Goal: Task Accomplishment & Management: Manage account settings

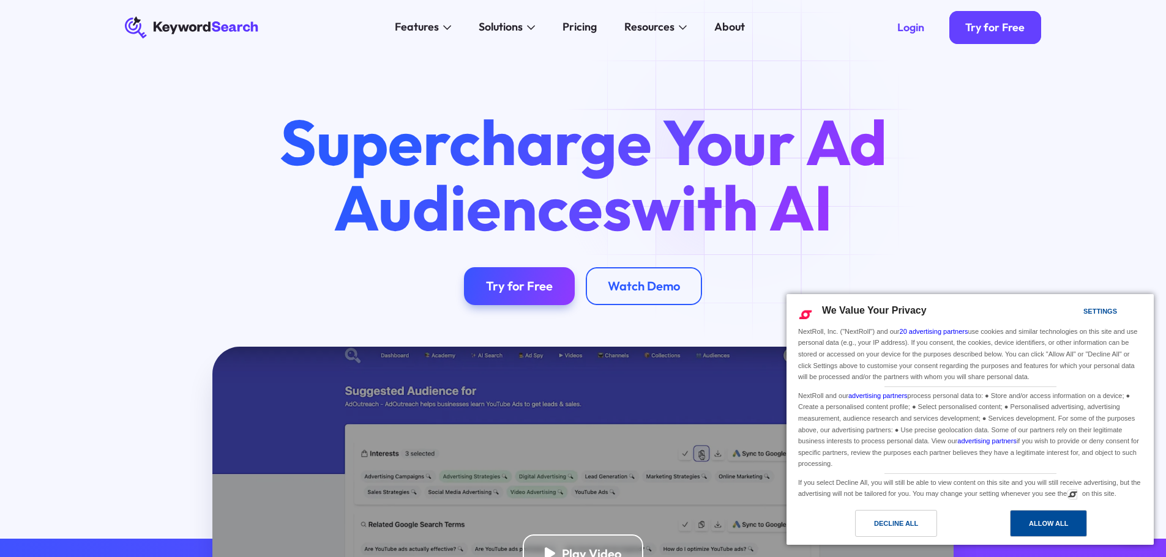
click at [1070, 524] on div "Allow All" at bounding box center [1048, 523] width 77 height 27
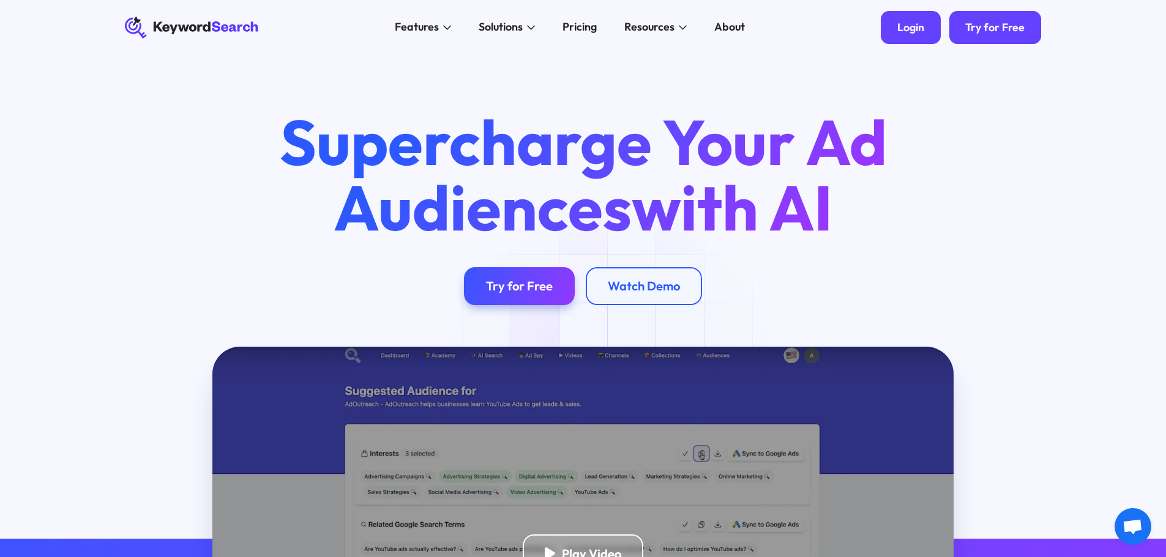
click at [917, 27] on div "Login" at bounding box center [910, 27] width 27 height 13
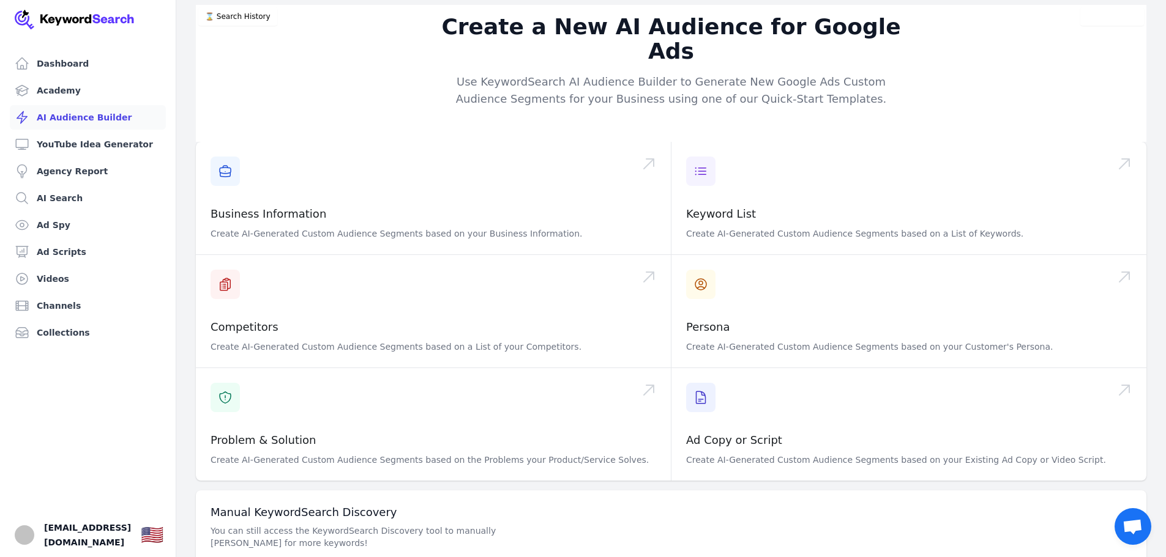
scroll to position [39, 0]
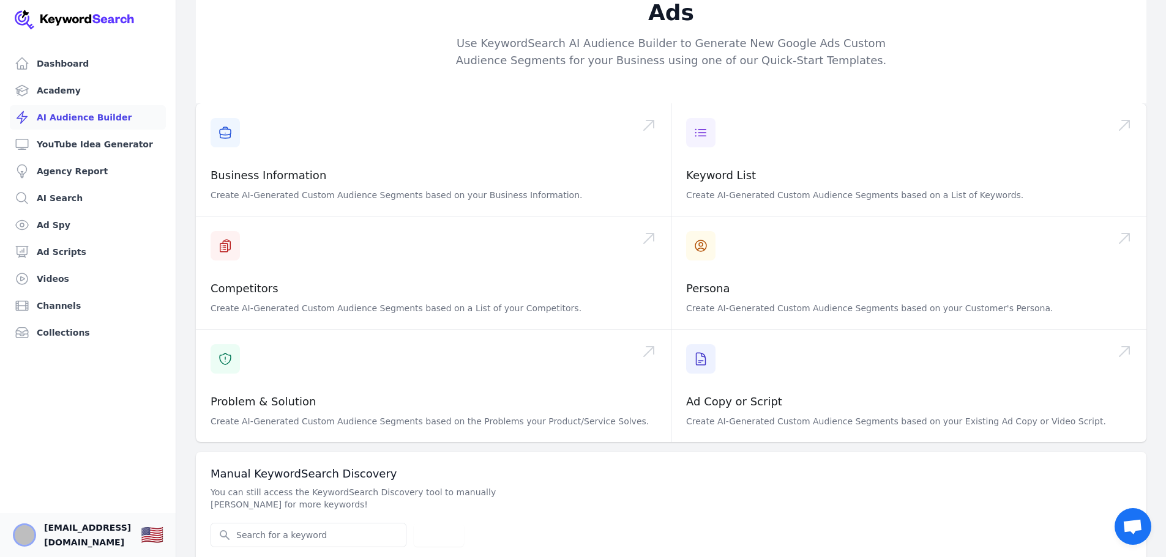
click at [27, 539] on img "Open user button" at bounding box center [25, 536] width 20 height 20
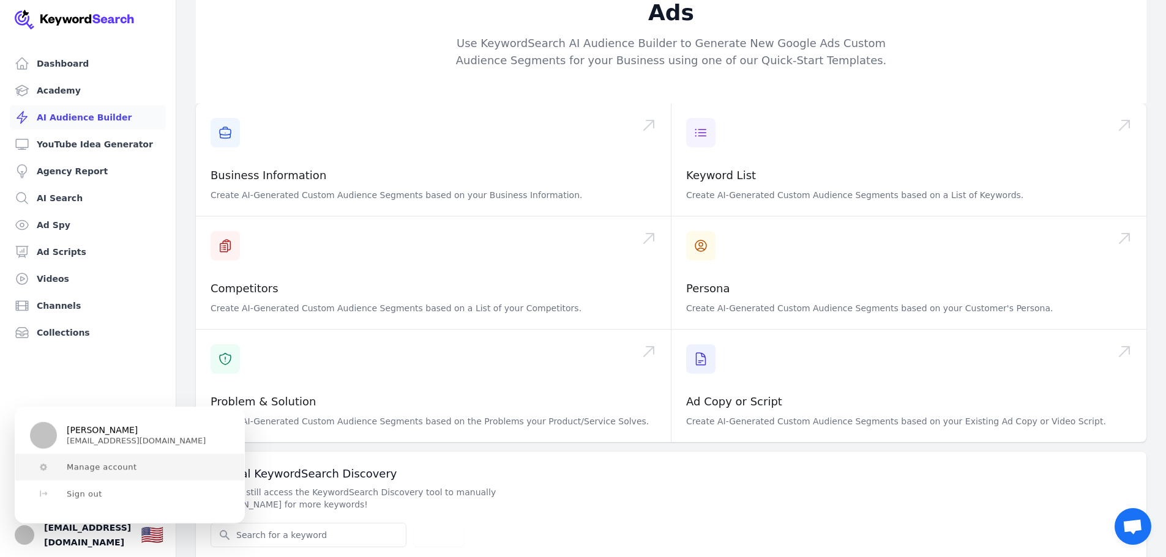
click at [103, 468] on span "Manage account" at bounding box center [102, 468] width 70 height 10
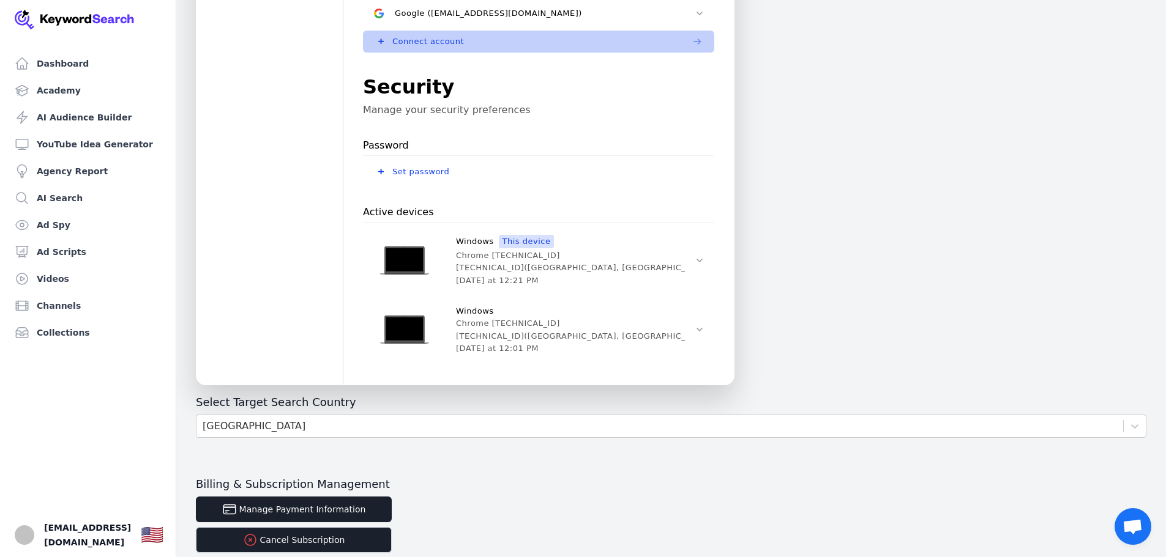
scroll to position [367, 0]
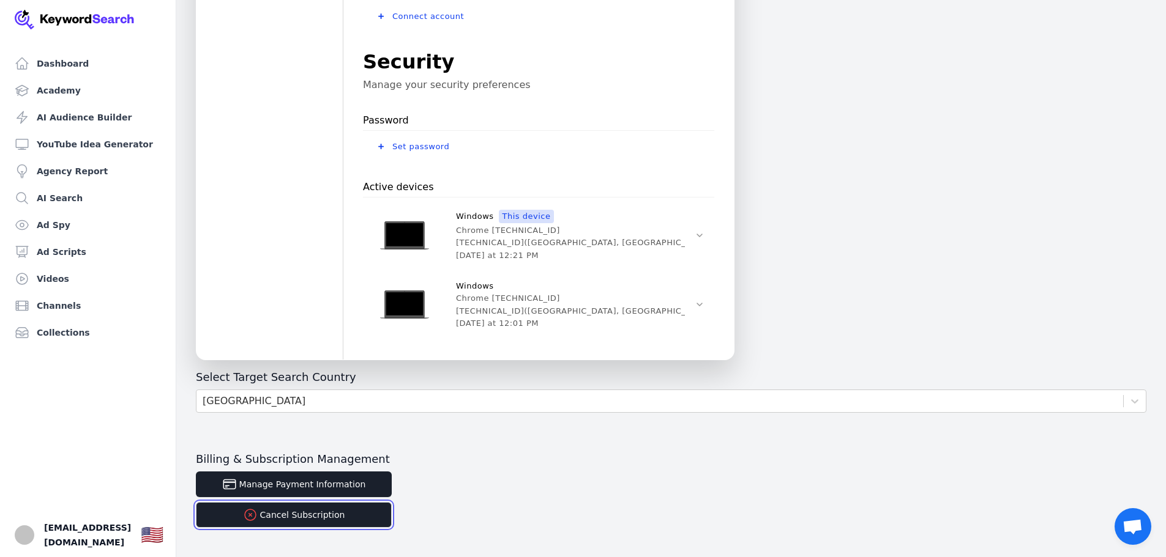
click at [336, 520] on button "Cancel Subscription" at bounding box center [294, 515] width 196 height 26
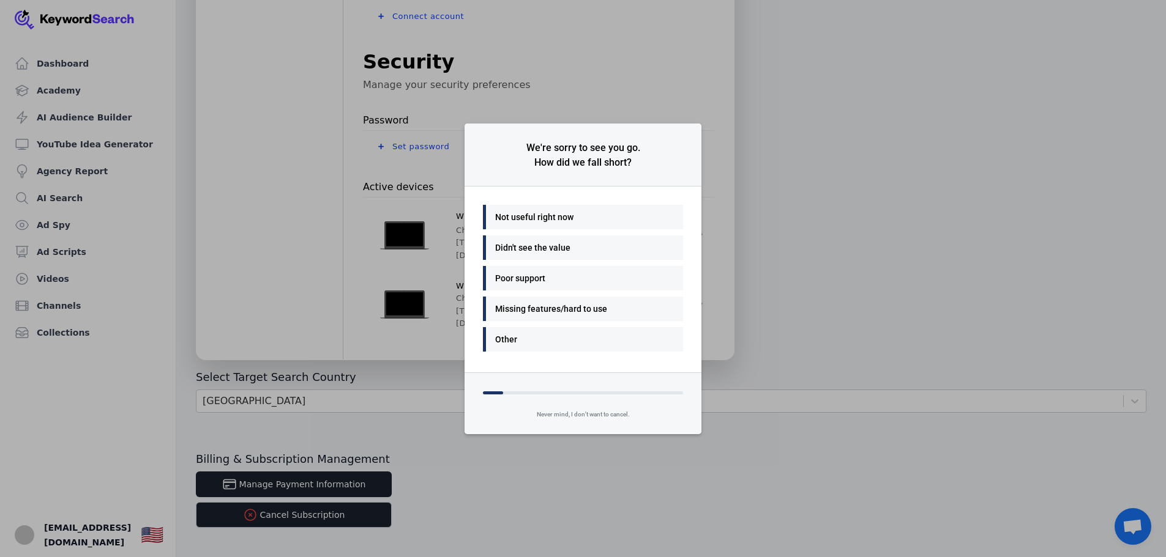
click at [535, 247] on div "Didn't see the value" at bounding box center [579, 247] width 169 height 15
click at [498, 310] on div "Other" at bounding box center [579, 309] width 169 height 15
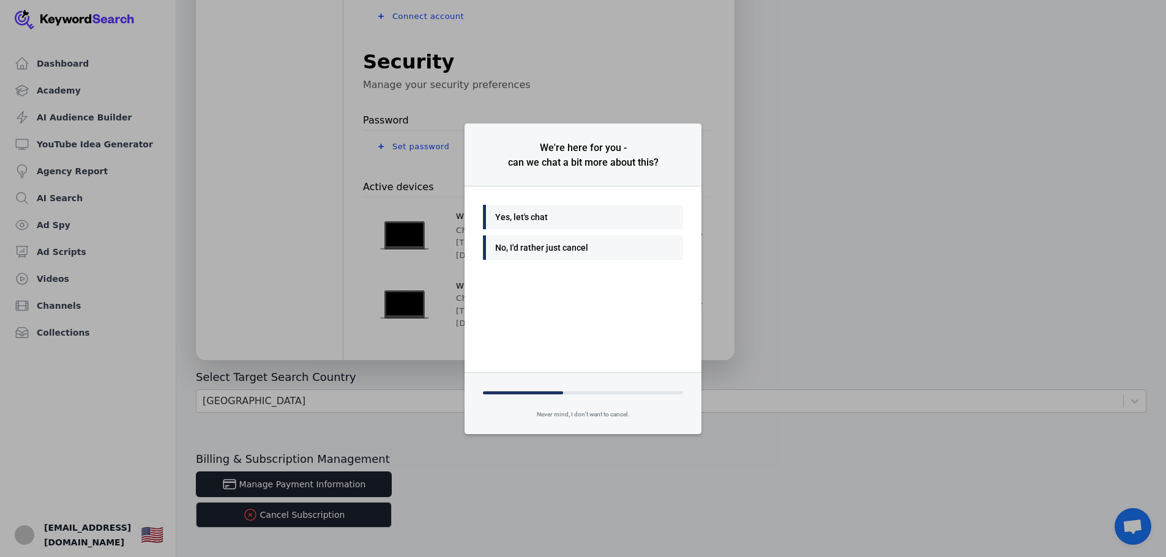
click at [532, 250] on div "No, I'd rather just cancel" at bounding box center [579, 247] width 169 height 15
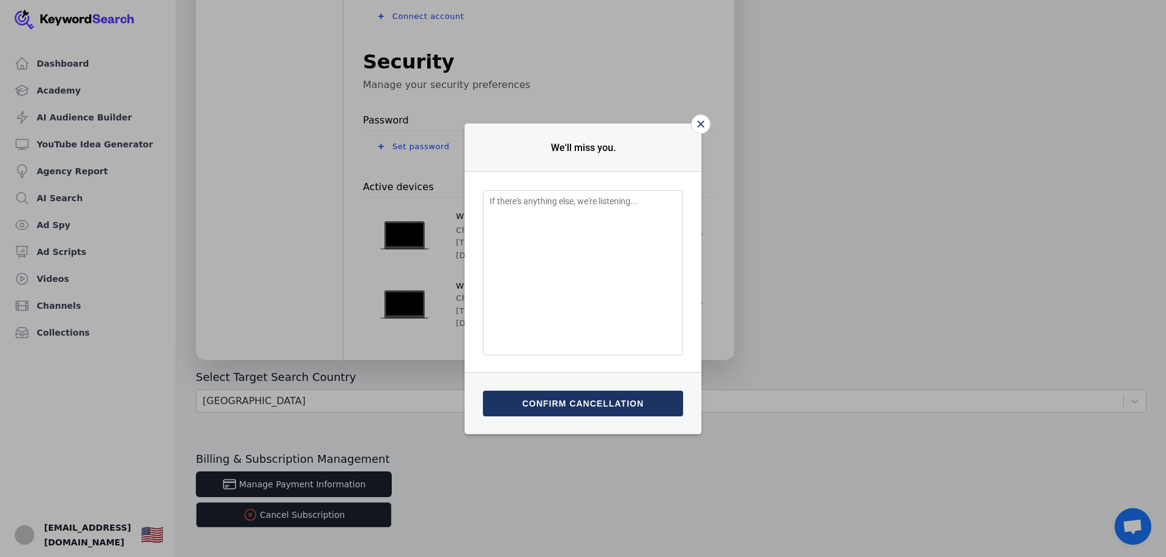
click at [572, 403] on button "Confirm cancellation" at bounding box center [583, 404] width 200 height 26
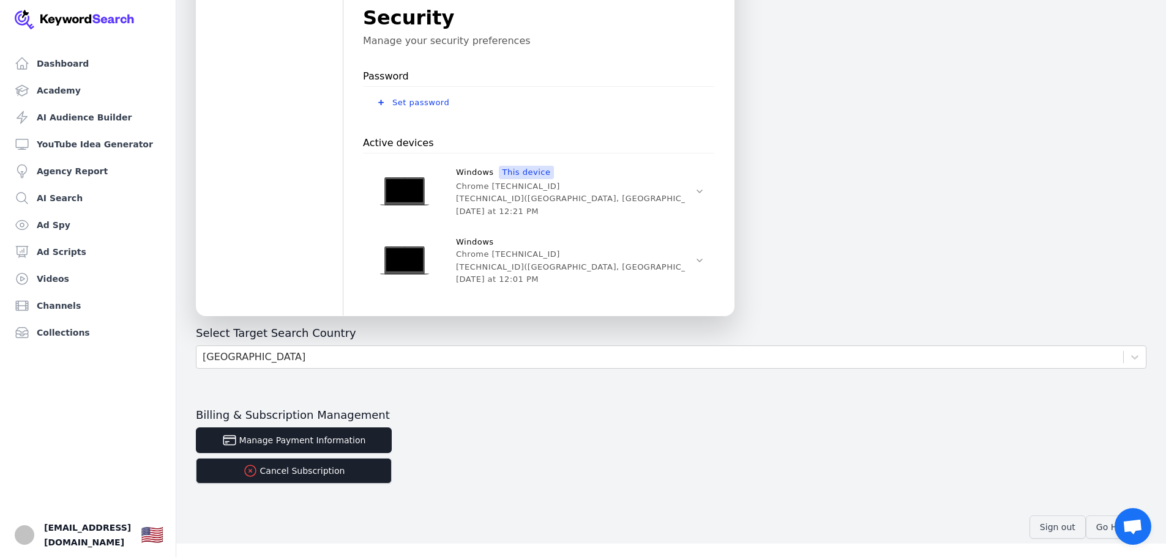
scroll to position [412, 0]
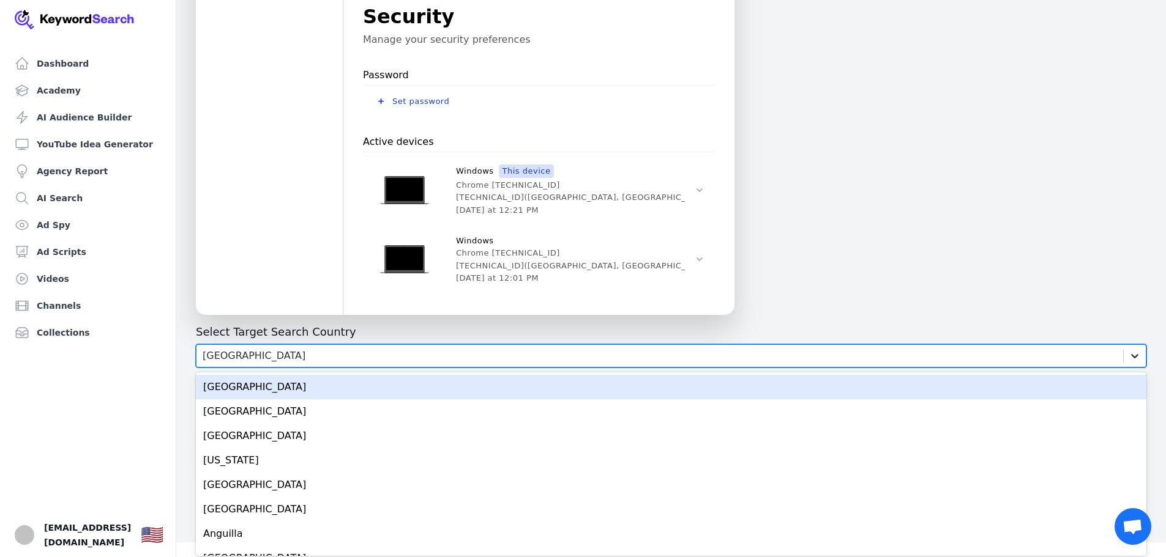
click at [1130, 358] on icon at bounding box center [1134, 356] width 12 height 12
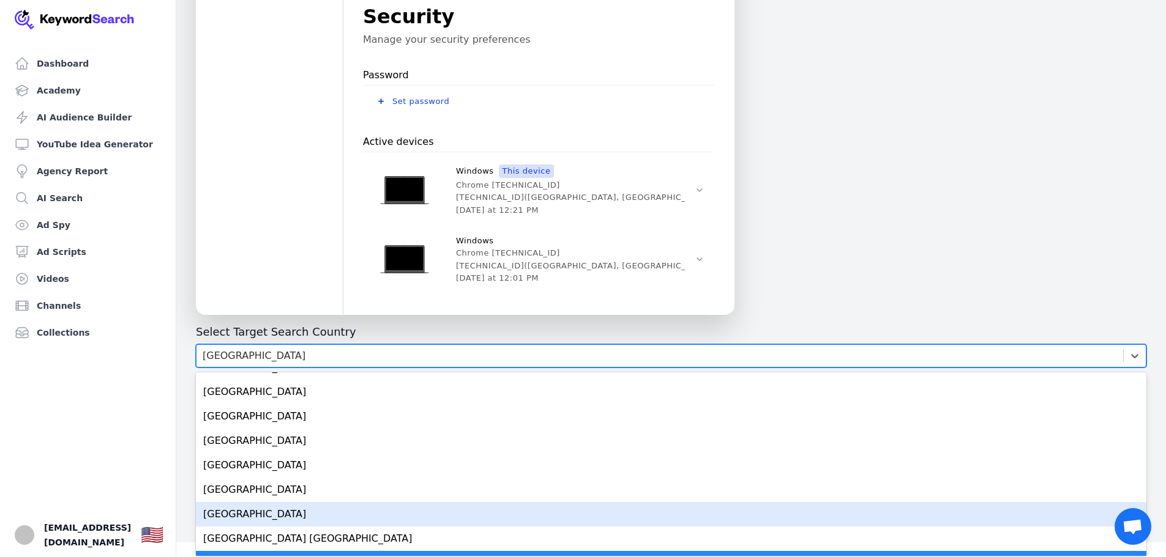
scroll to position [5629, 0]
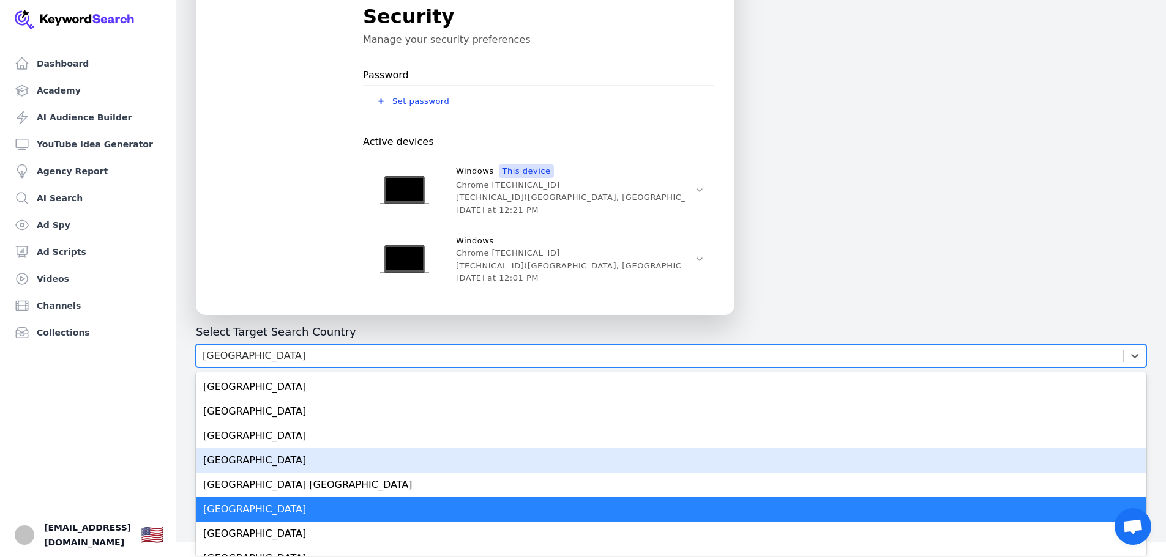
click at [255, 457] on div "United Kingdom" at bounding box center [671, 461] width 950 height 24
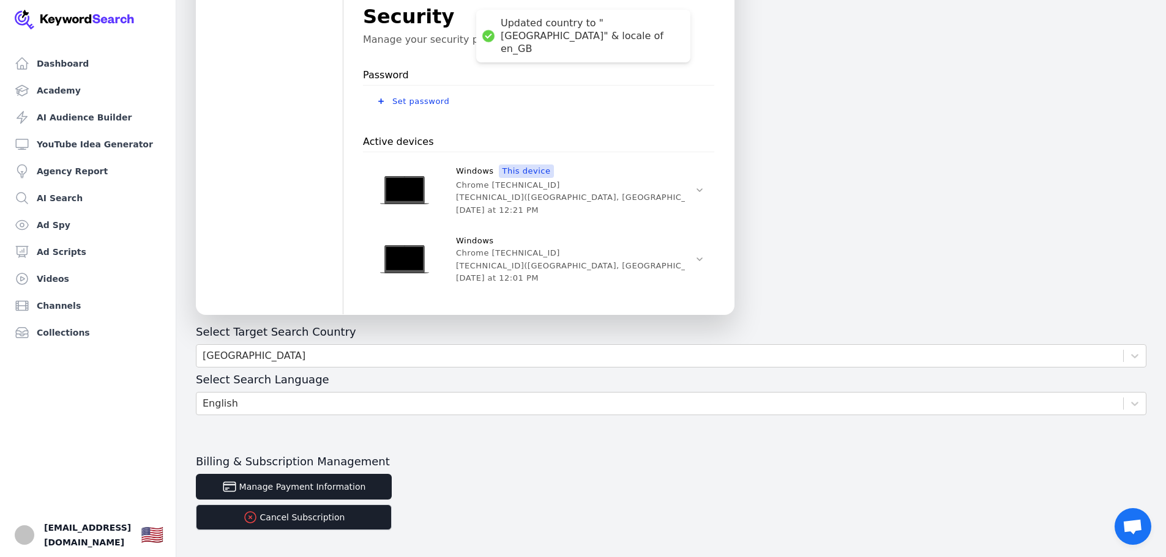
click at [734, 460] on h3 "Billing & Subscription Management" at bounding box center [671, 462] width 950 height 15
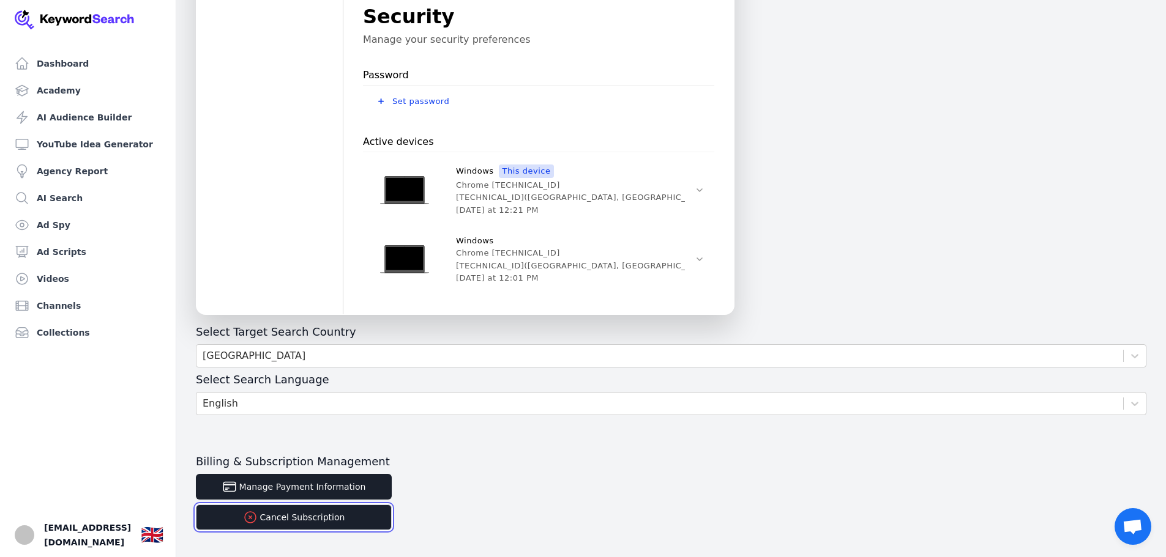
click at [295, 522] on button "Cancel Subscription" at bounding box center [294, 518] width 196 height 26
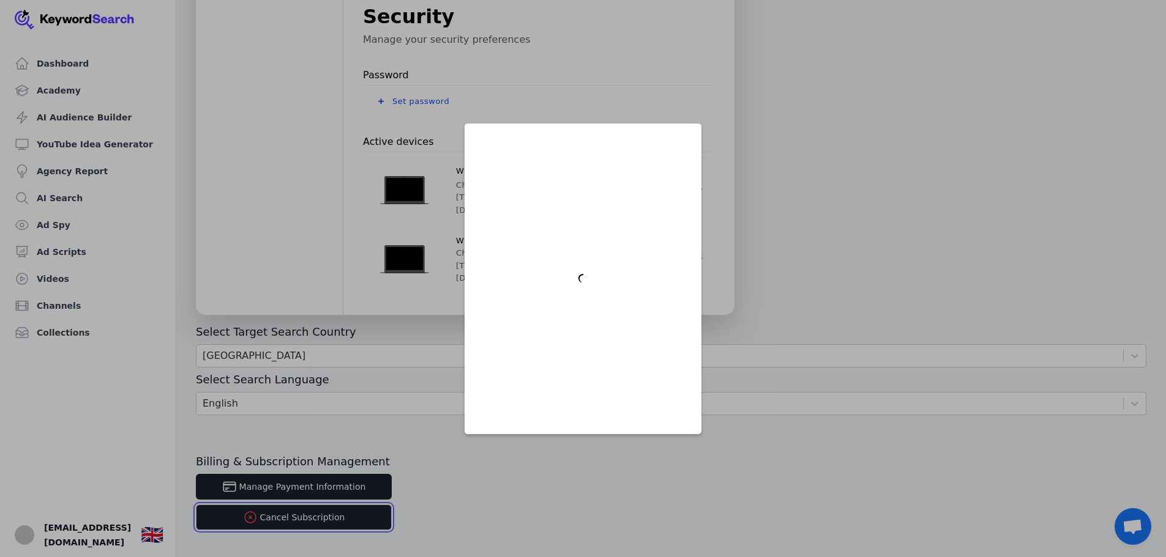
scroll to position [0, 0]
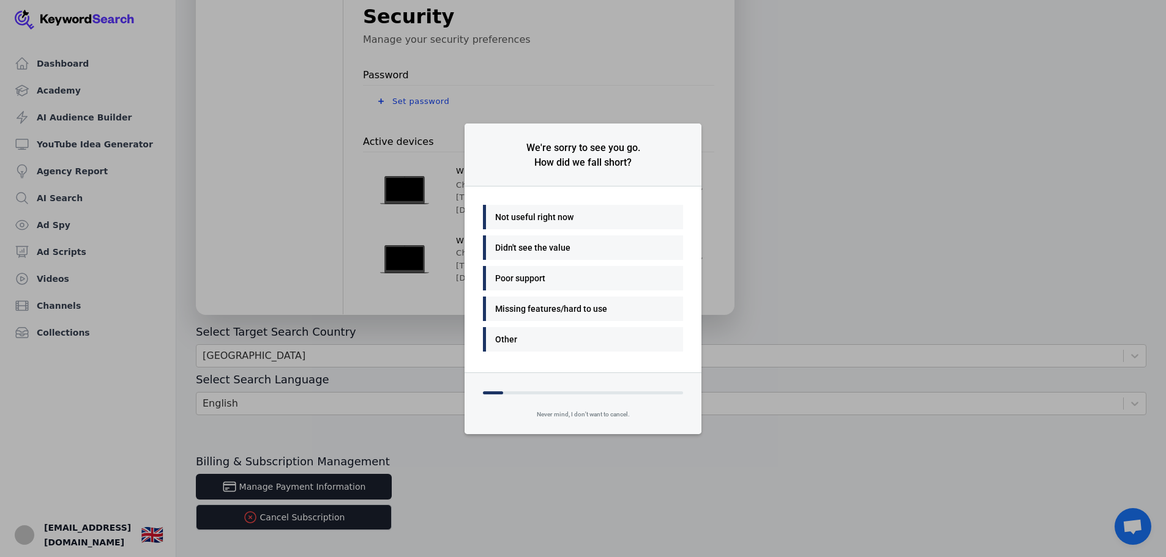
click at [546, 215] on div "Not useful right now" at bounding box center [579, 217] width 169 height 15
click at [500, 336] on div "Other" at bounding box center [579, 339] width 169 height 15
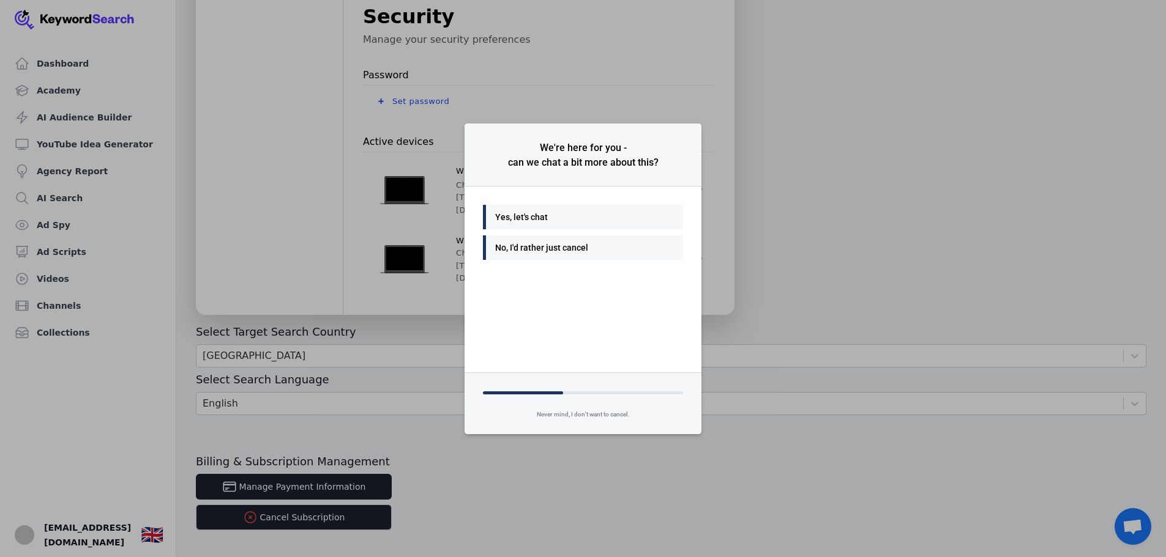
click at [520, 251] on div "No, I'd rather just cancel" at bounding box center [579, 247] width 169 height 15
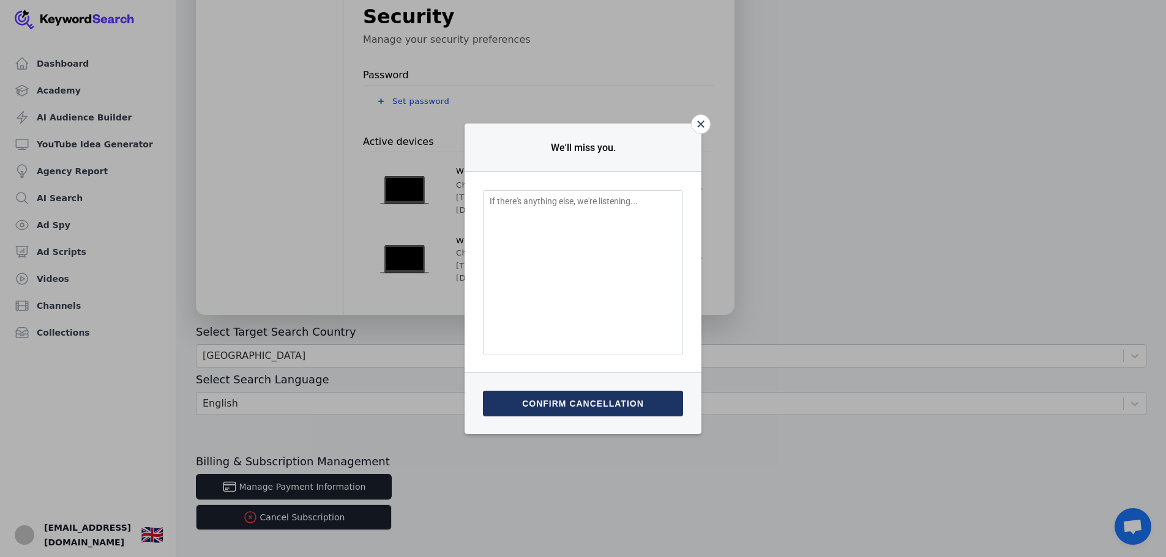
click at [579, 299] on textarea "Feedback Input" at bounding box center [583, 272] width 200 height 165
type textarea "please cancel"
click at [583, 401] on button "Submit & confirm cancellation" at bounding box center [583, 404] width 200 height 26
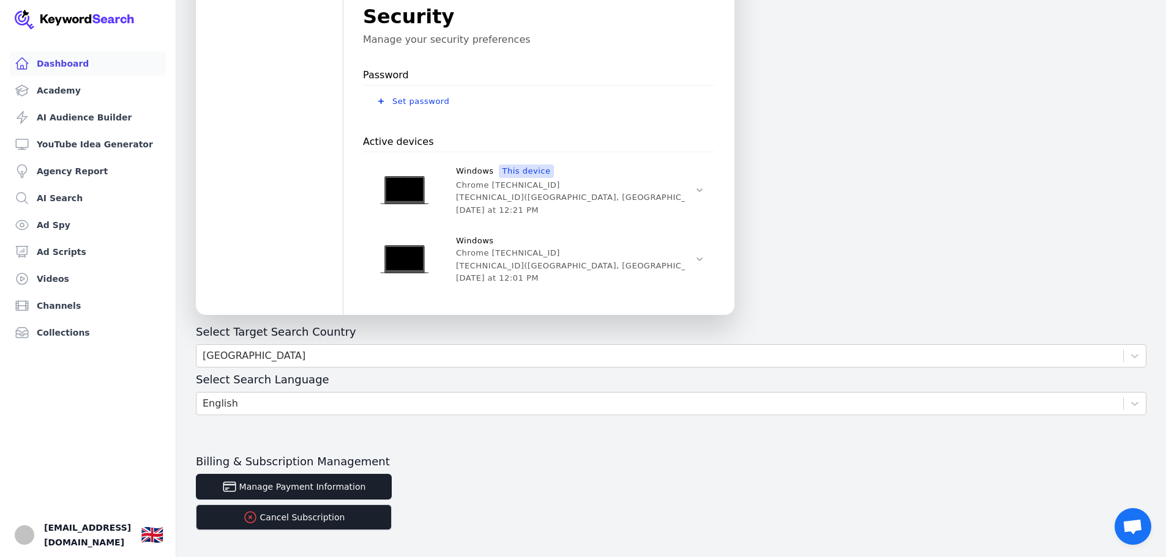
click at [56, 66] on link "Dashboard" at bounding box center [88, 63] width 156 height 24
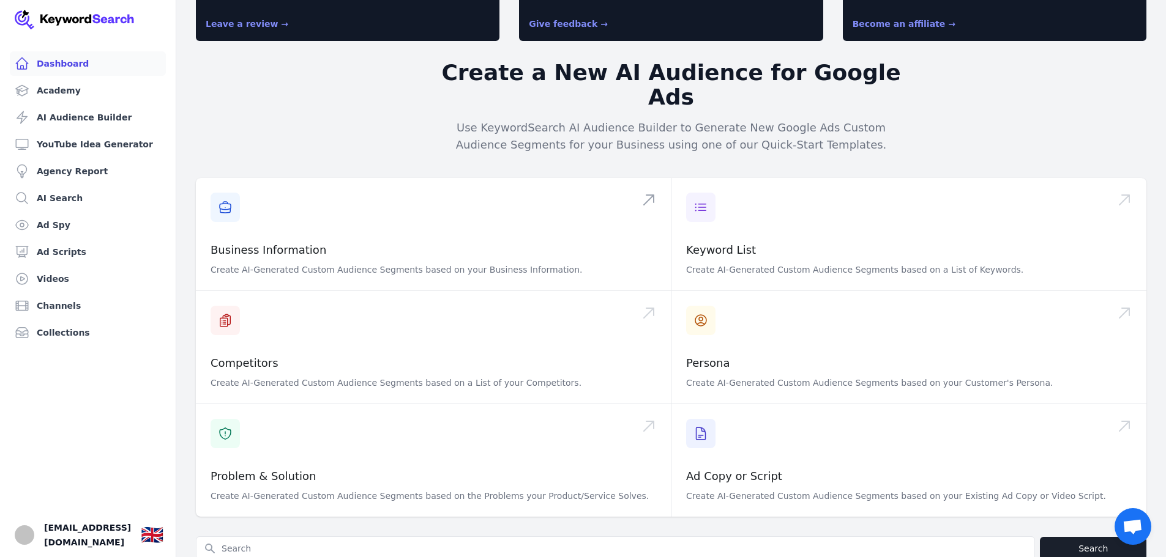
scroll to position [122, 0]
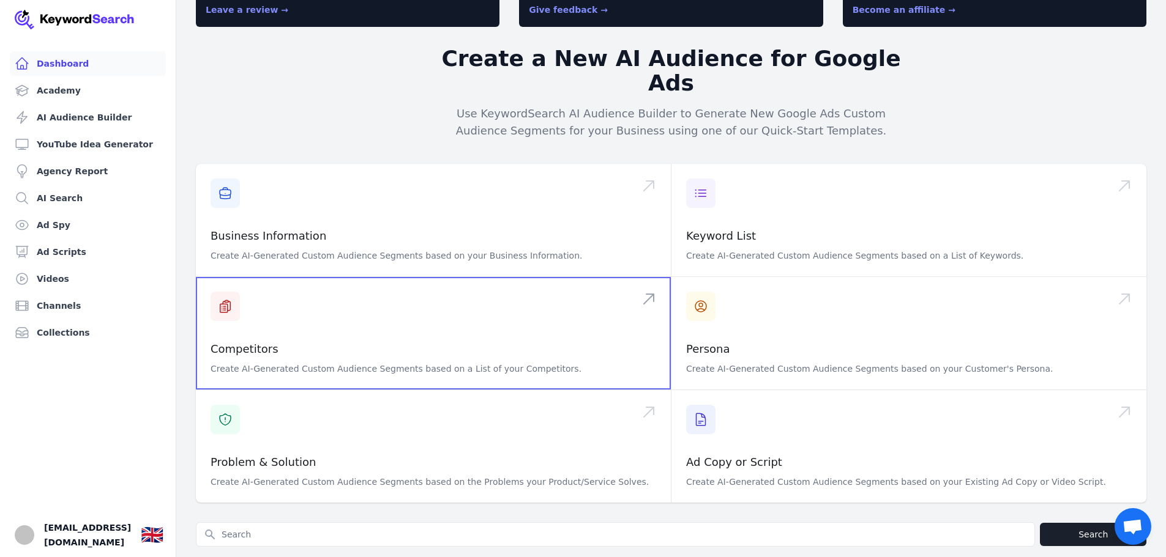
click at [264, 321] on span at bounding box center [433, 333] width 475 height 113
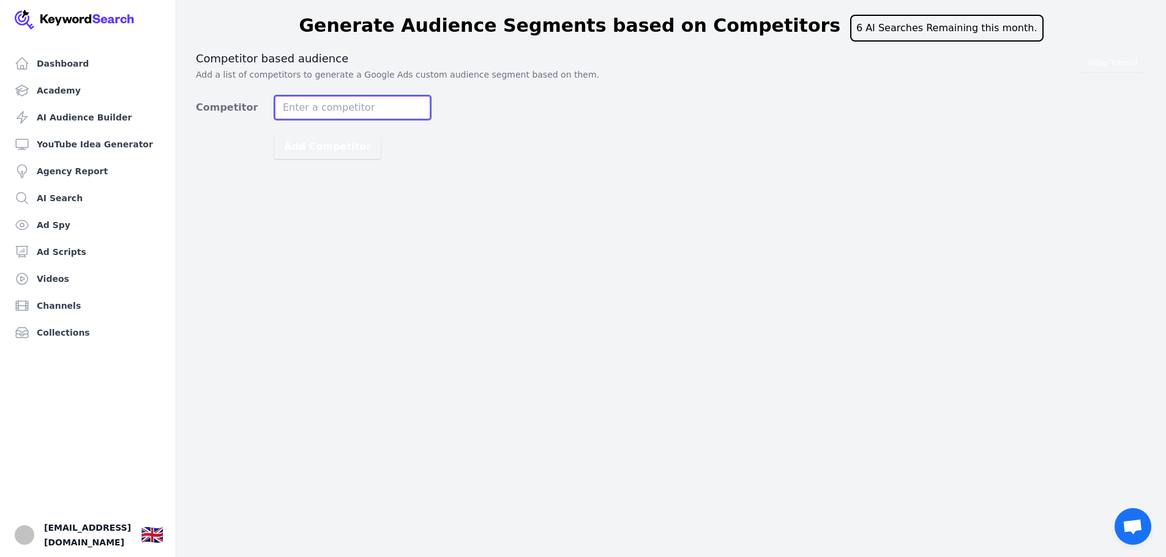
click at [345, 108] on input "Competitor" at bounding box center [352, 107] width 157 height 24
